Goal: Navigation & Orientation: Find specific page/section

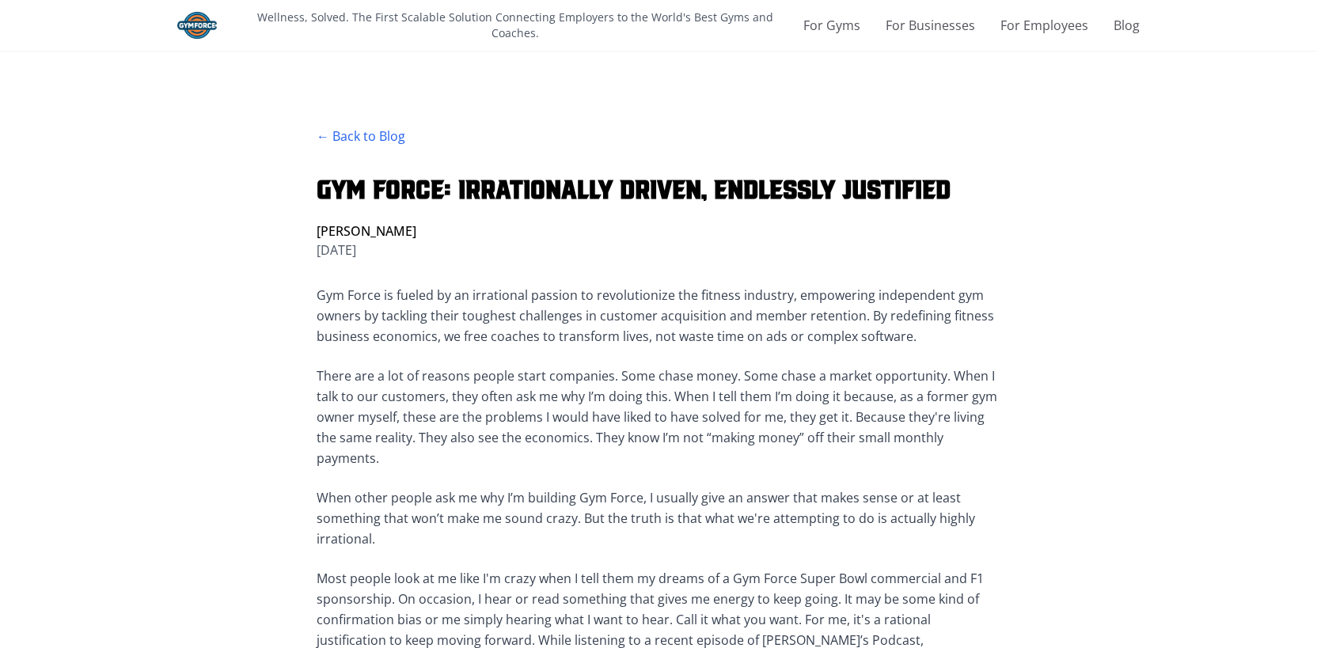
click at [205, 20] on img at bounding box center [197, 25] width 40 height 27
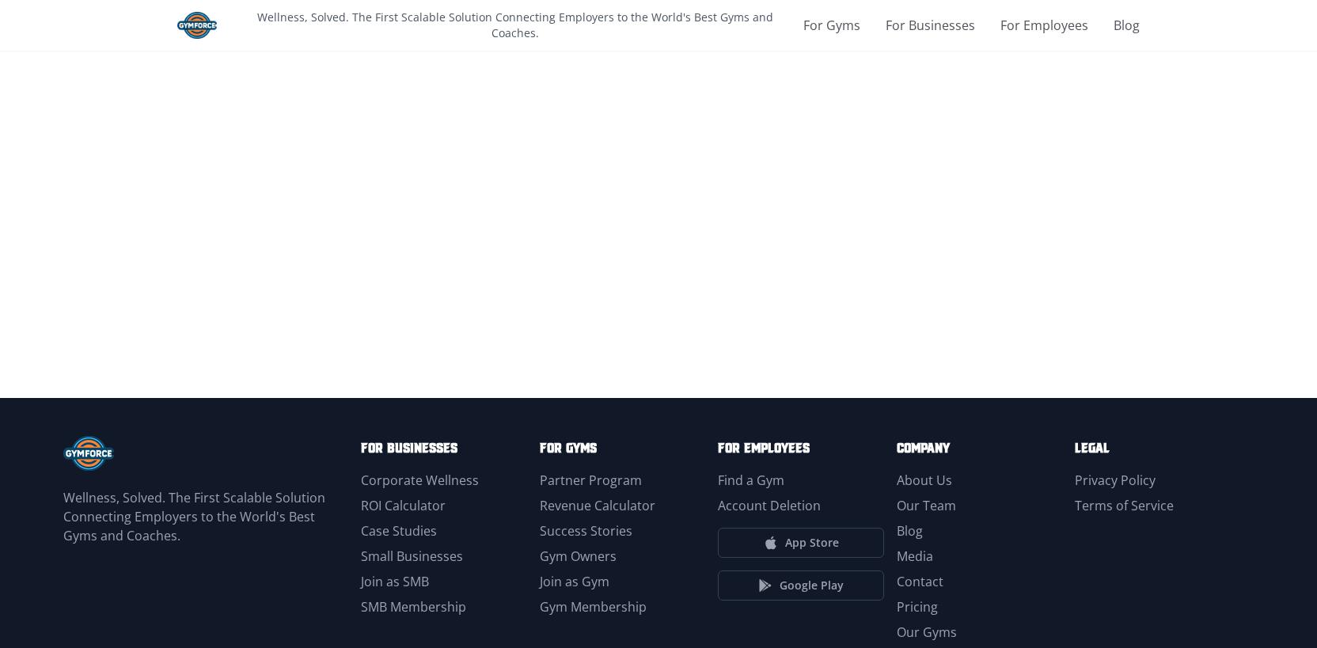
scroll to position [2595, 0]
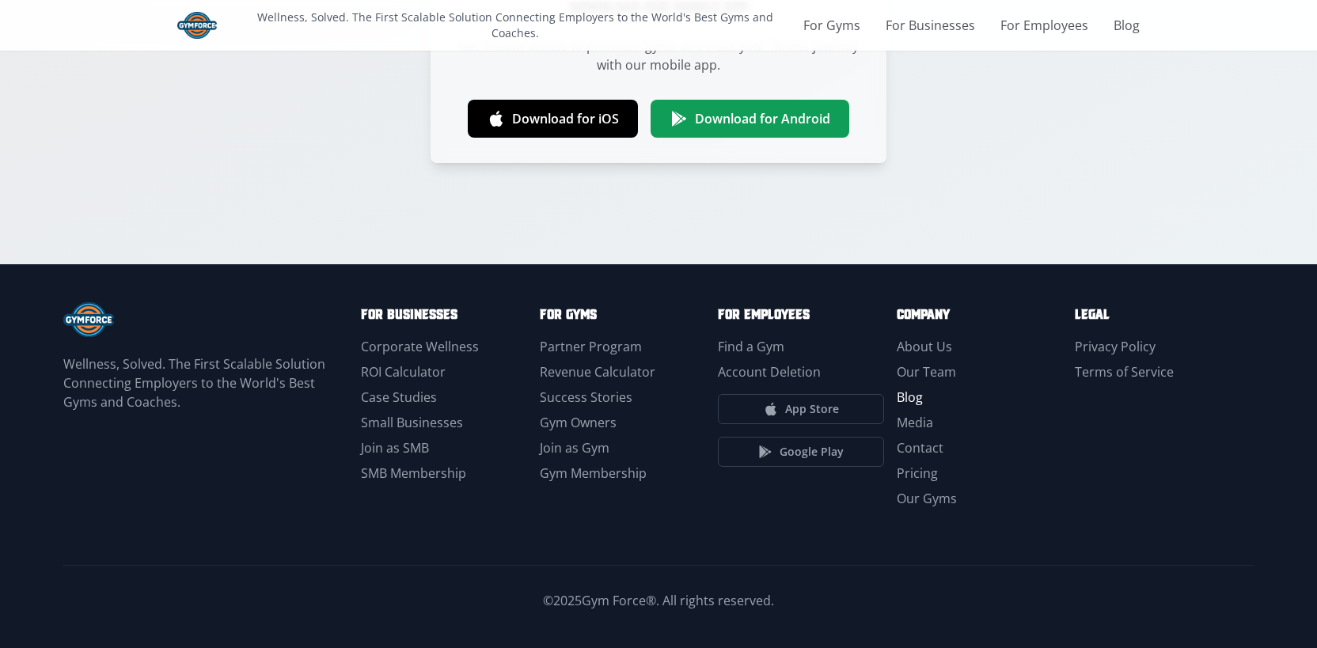
click at [907, 394] on link "Blog" at bounding box center [910, 397] width 26 height 17
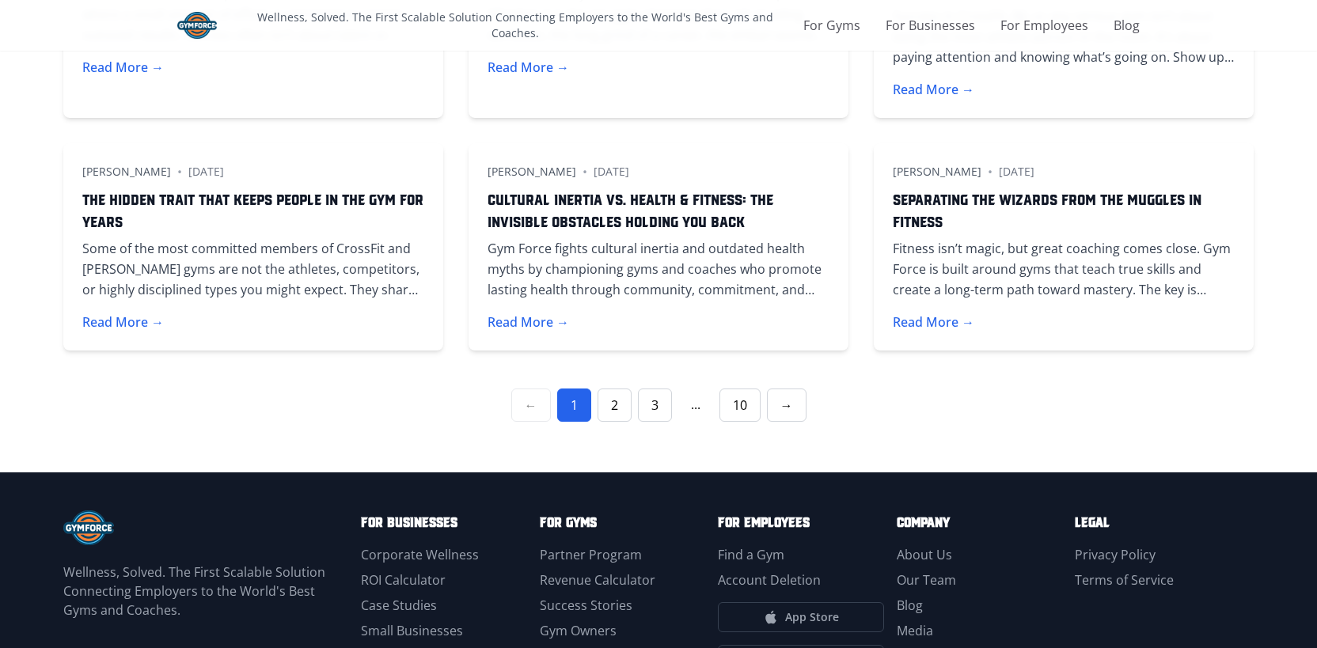
scroll to position [727, 0]
